Goal: Task Accomplishment & Management: Complete application form

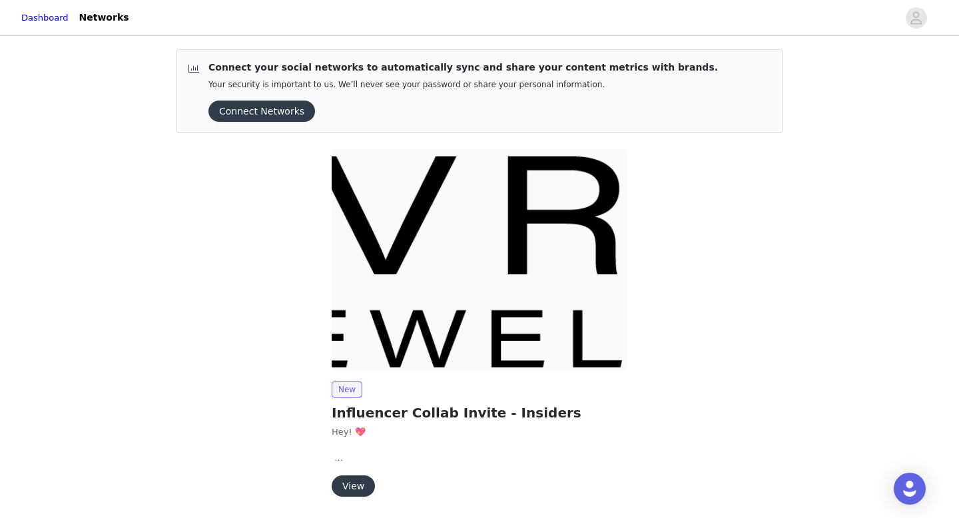
scroll to position [45, 0]
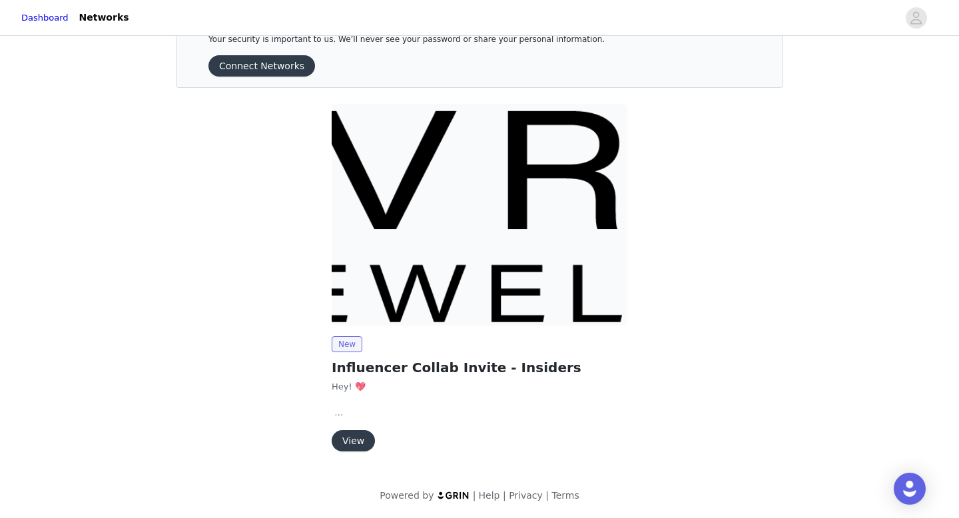
click at [354, 440] on button "View" at bounding box center [353, 440] width 43 height 21
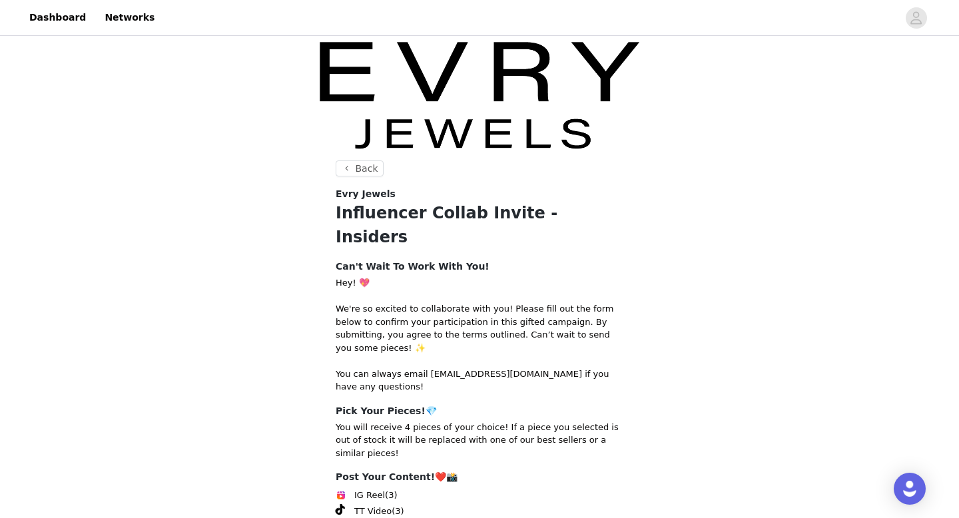
scroll to position [190, 0]
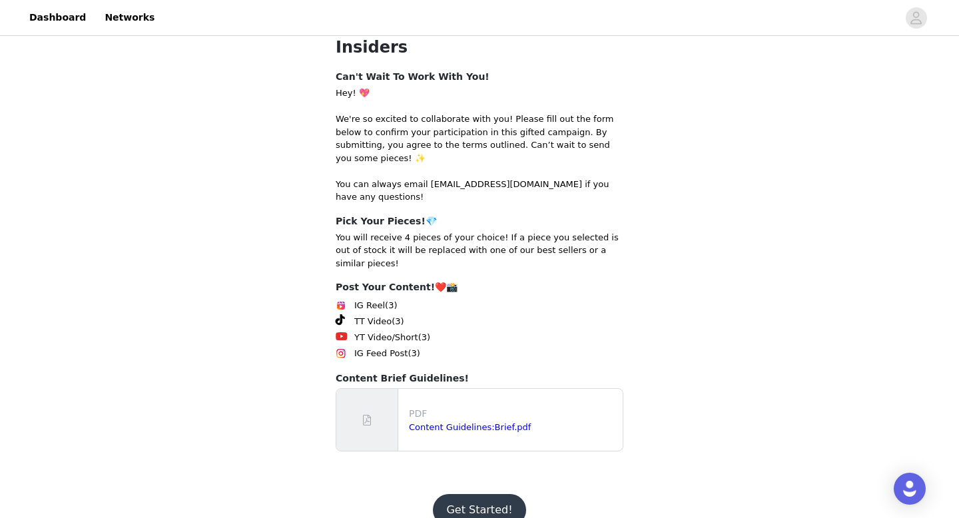
click at [496, 421] on div "Content Guidelines:Brief.pdf" at bounding box center [513, 427] width 208 height 13
click at [495, 422] on link "Content Guidelines:Brief.pdf" at bounding box center [470, 427] width 122 height 10
click at [488, 494] on button "Get Started!" at bounding box center [479, 510] width 93 height 32
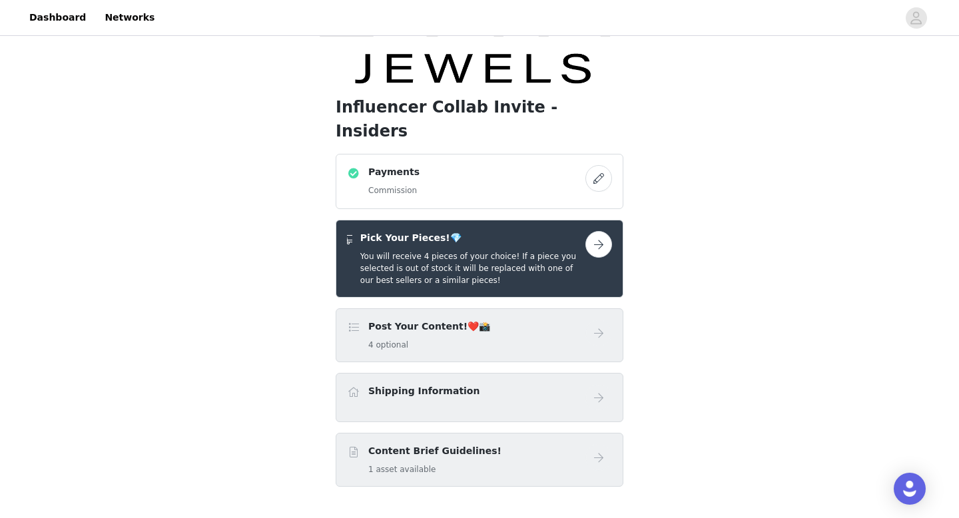
scroll to position [123, 0]
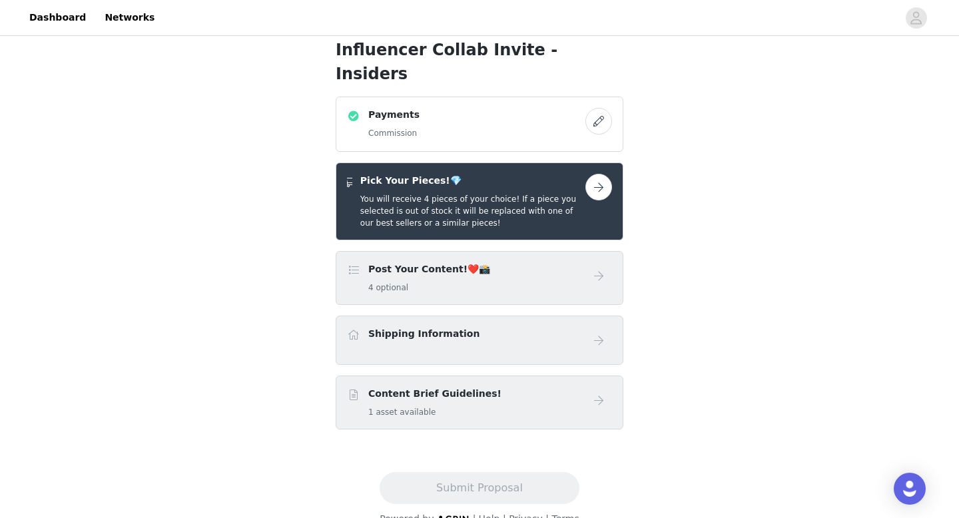
click at [597, 108] on button "button" at bounding box center [598, 121] width 27 height 27
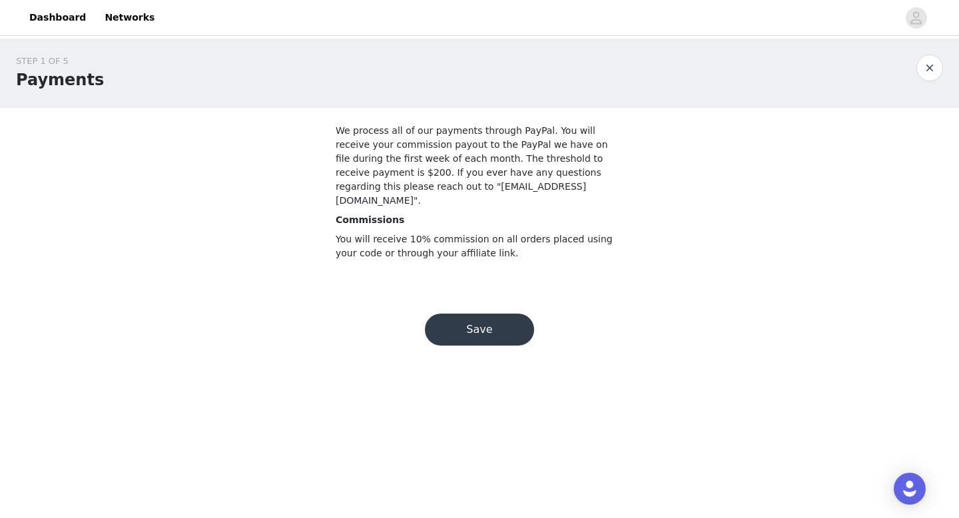
click at [470, 334] on div "Save" at bounding box center [479, 330] width 141 height 64
click at [472, 314] on button "Save" at bounding box center [479, 330] width 109 height 32
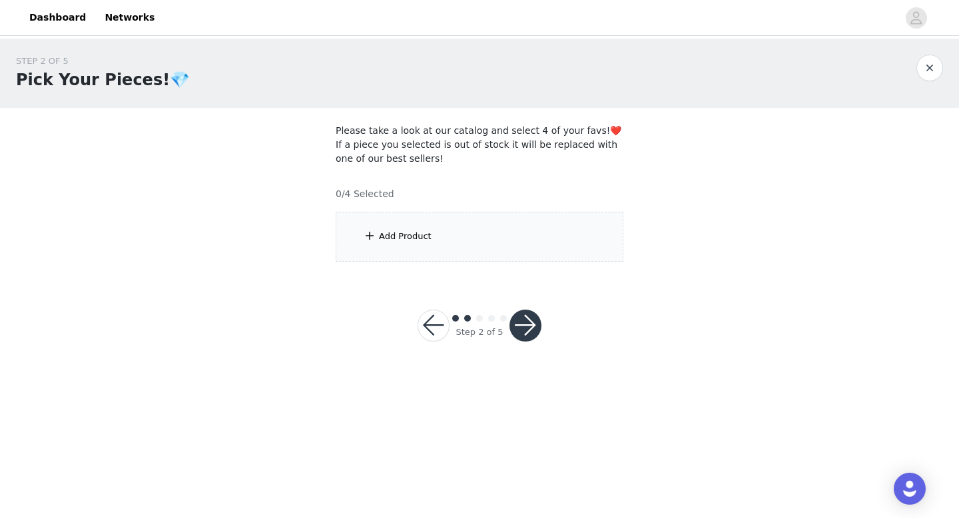
click at [399, 240] on div "Add Product" at bounding box center [405, 236] width 53 height 13
